Goal: Check status

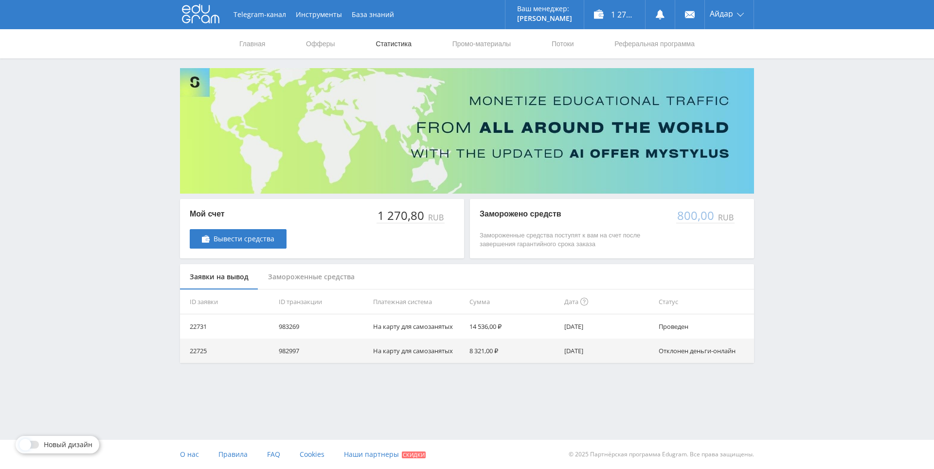
click at [382, 40] on link "Статистика" at bounding box center [393, 43] width 38 height 29
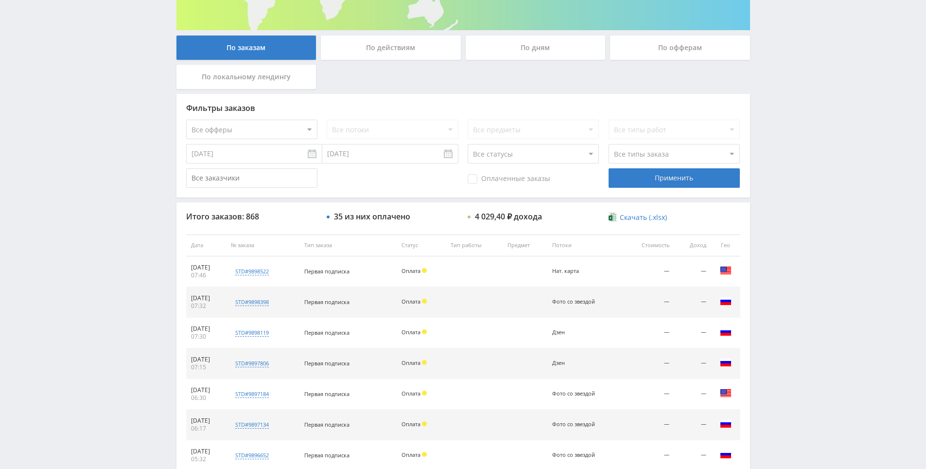
scroll to position [348, 0]
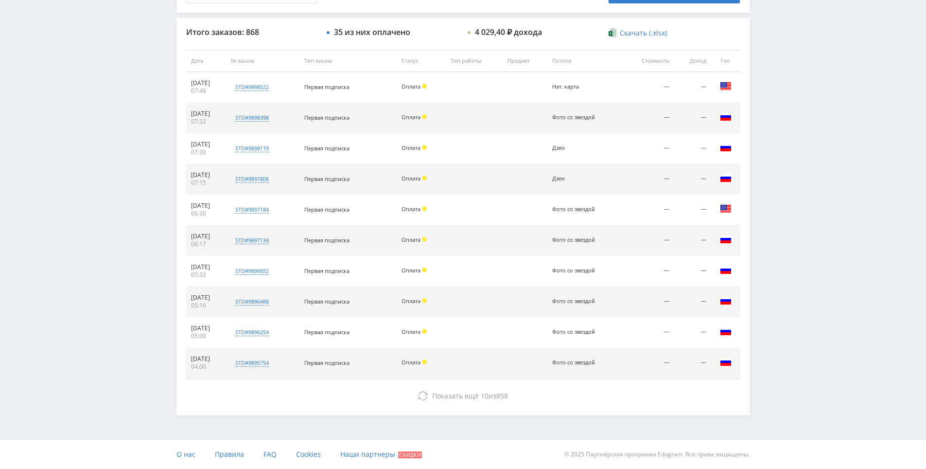
drag, startPoint x: 803, startPoint y: 219, endPoint x: 772, endPoint y: 302, distance: 89.1
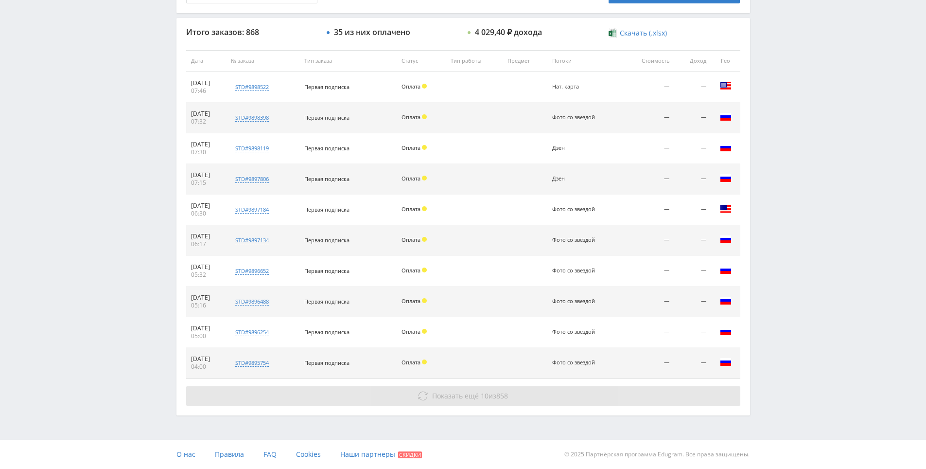
click at [577, 396] on button "Показать ещё 10 из 858" at bounding box center [463, 395] width 554 height 19
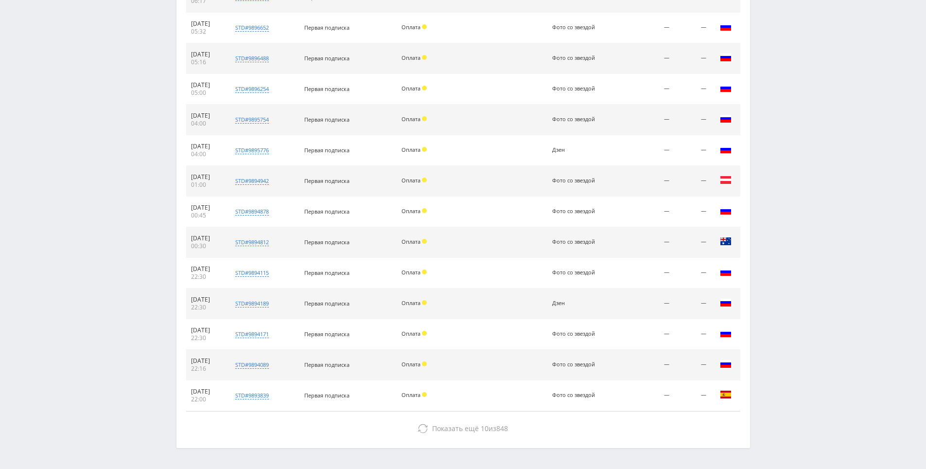
scroll to position [623, 0]
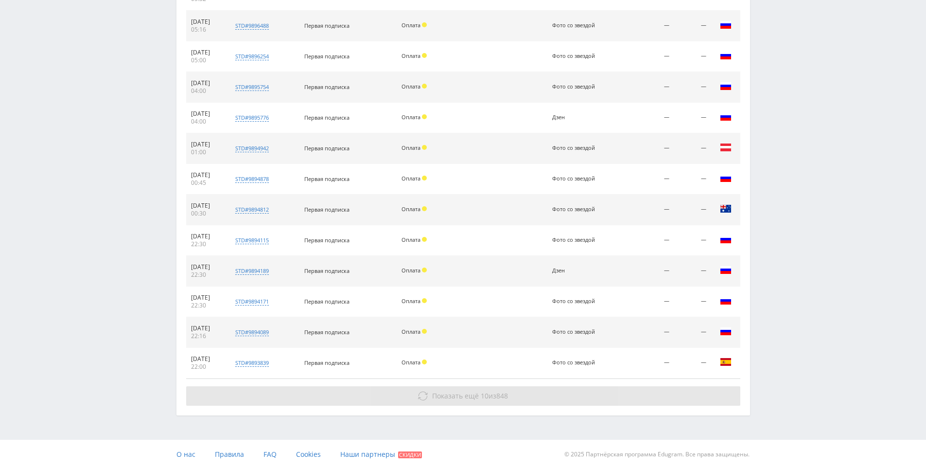
click at [591, 398] on button "Показать ещё 10 из 848" at bounding box center [463, 395] width 554 height 19
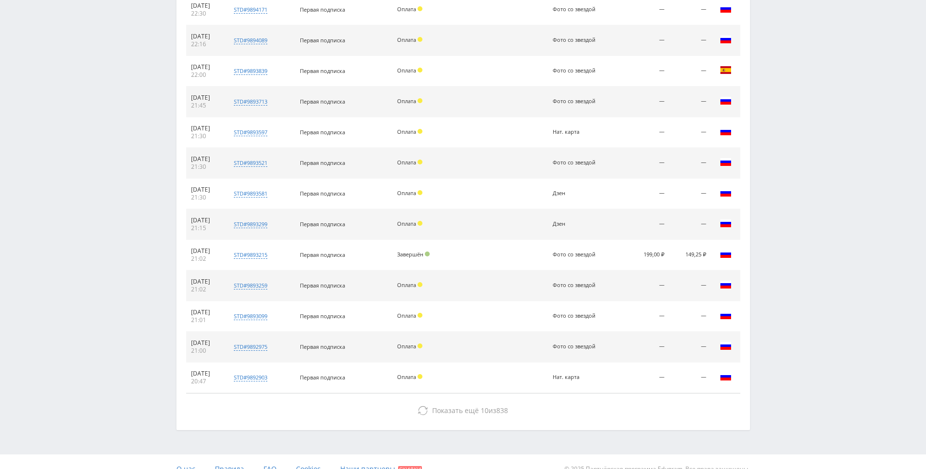
scroll to position [930, 0]
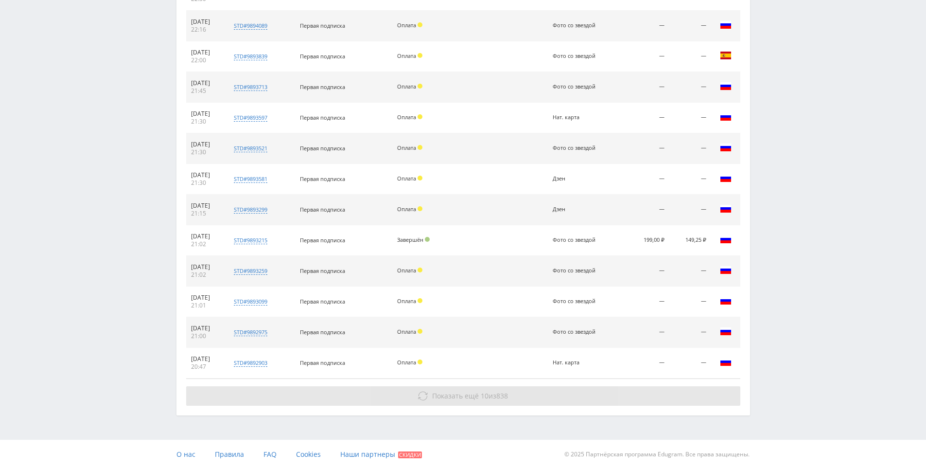
click at [542, 389] on button "Показать ещё 10 из 838" at bounding box center [463, 395] width 554 height 19
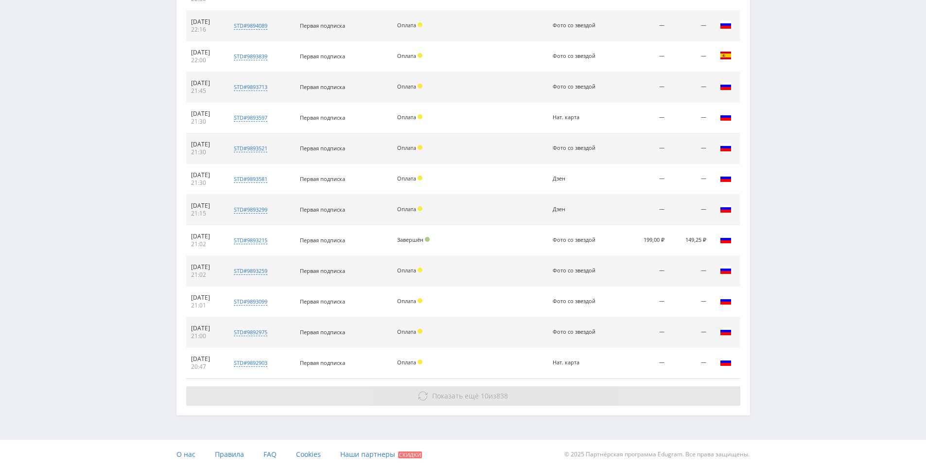
click at [543, 391] on button "Показать ещё 10 из 838" at bounding box center [463, 395] width 554 height 19
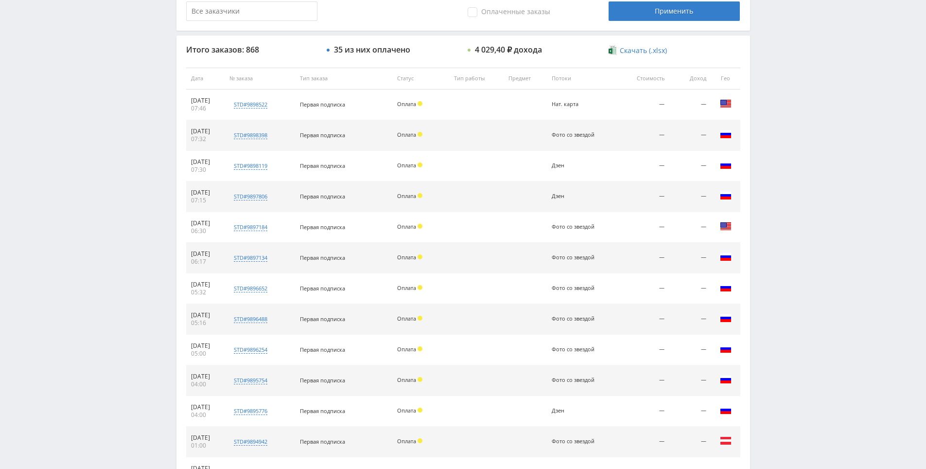
scroll to position [0, 0]
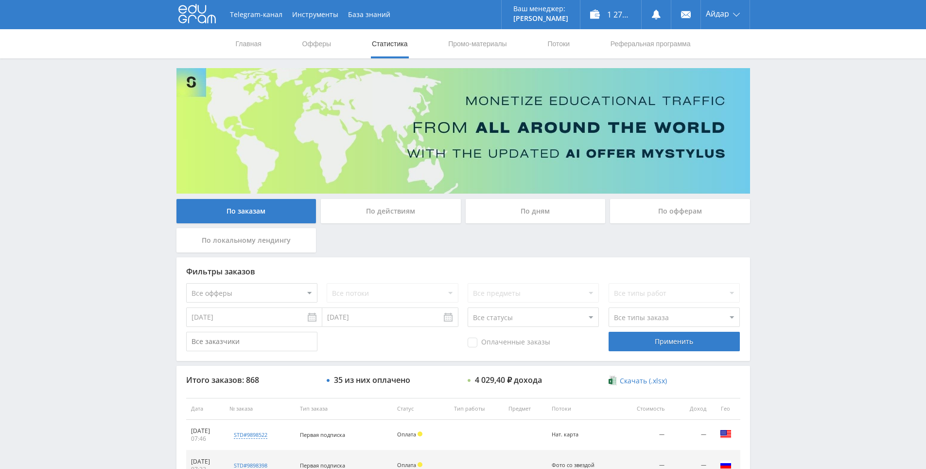
drag, startPoint x: 774, startPoint y: 338, endPoint x: 782, endPoint y: 292, distance: 46.4
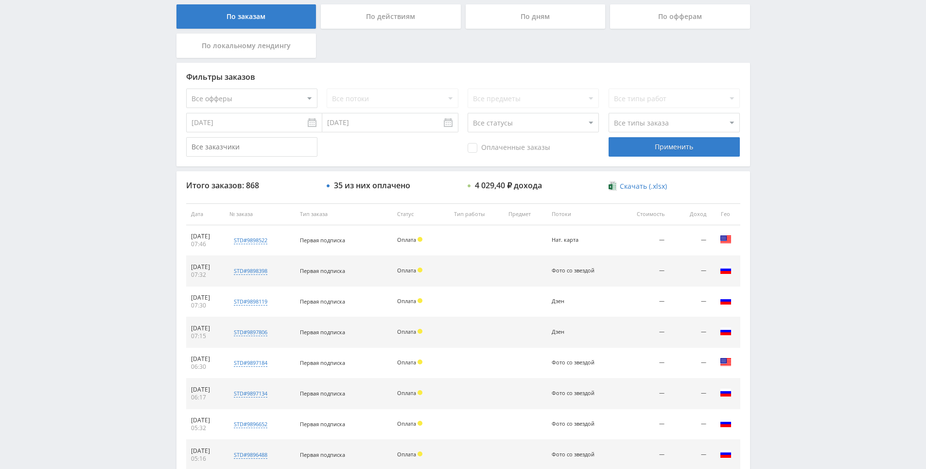
drag, startPoint x: 781, startPoint y: 290, endPoint x: 777, endPoint y: 273, distance: 17.0
